Goal: Download file/media

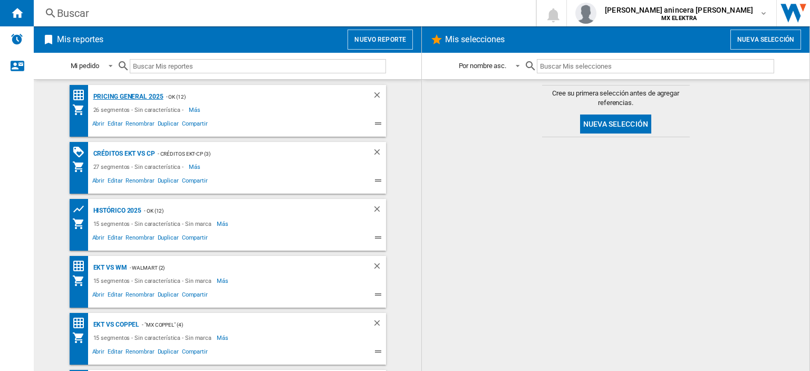
click at [130, 94] on div "PRICING GENERAL 2025" at bounding box center [127, 96] width 73 height 13
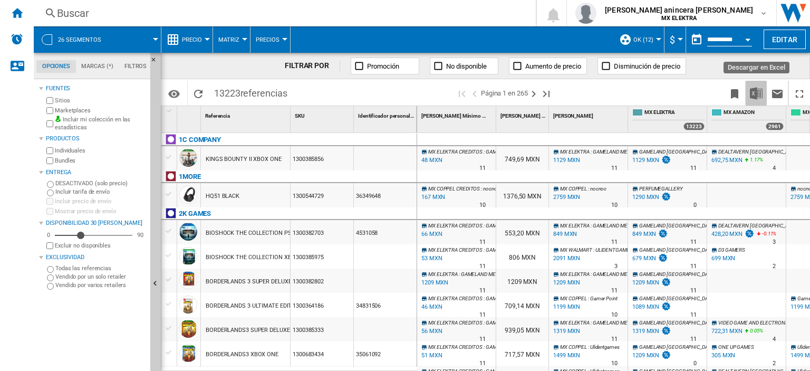
click at [760, 95] on img "Descargar en Excel" at bounding box center [756, 93] width 13 height 13
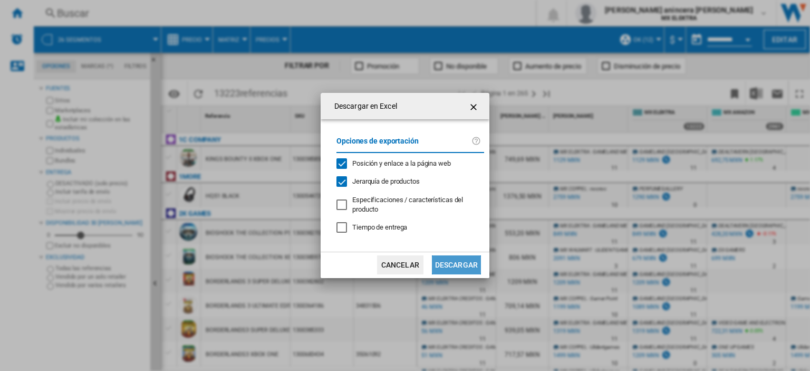
click at [456, 261] on button "Descargar" at bounding box center [456, 264] width 49 height 19
